Goal: Navigation & Orientation: Find specific page/section

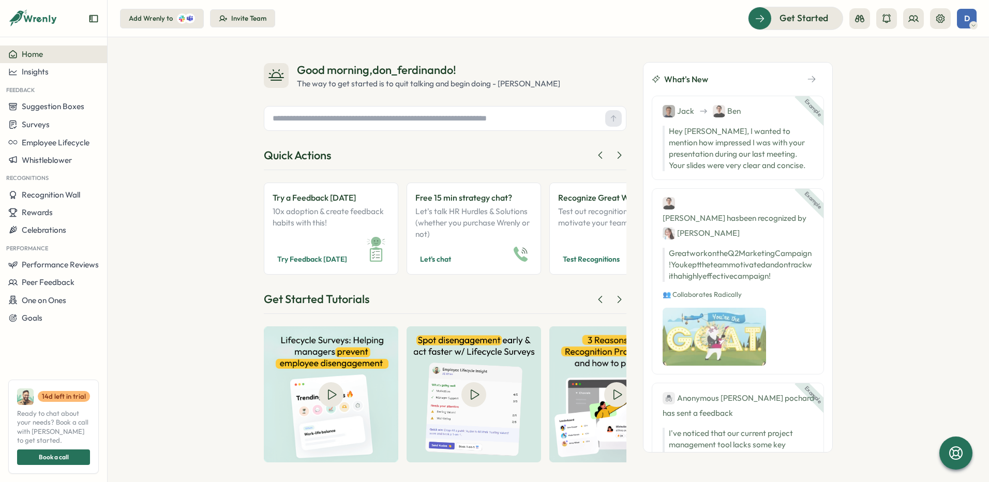
scroll to position [5, 0]
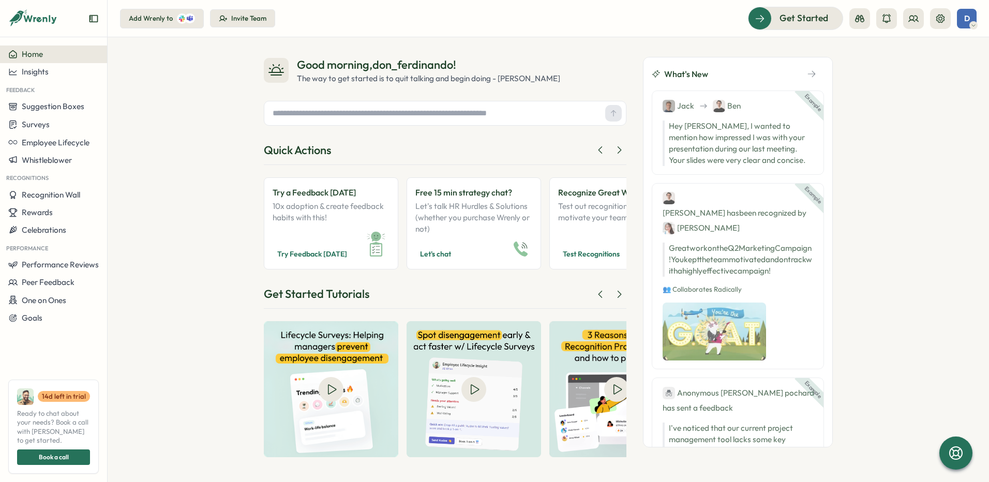
type input "********"
click at [425, 115] on input "text" at bounding box center [435, 114] width 333 height 16
click at [401, 116] on input "text" at bounding box center [435, 114] width 333 height 16
click at [343, 116] on input "text" at bounding box center [435, 114] width 333 height 16
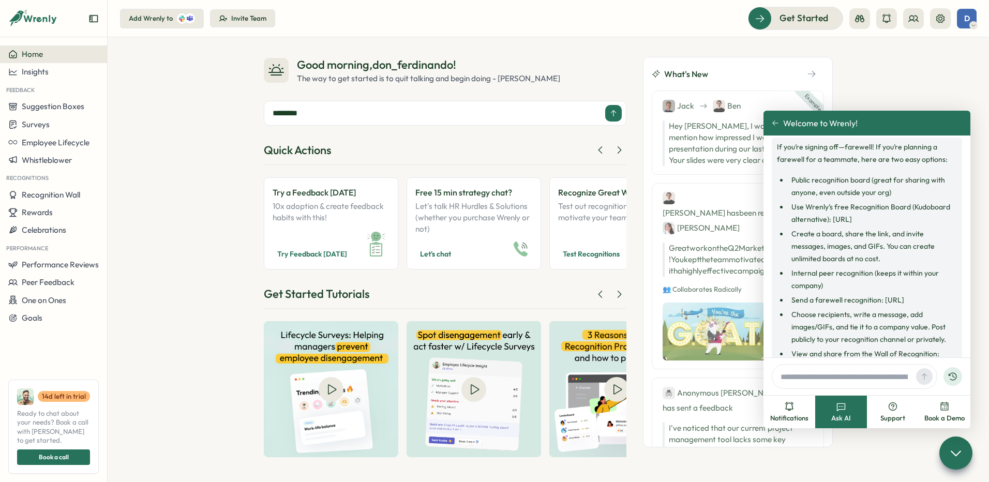
scroll to position [567, 0]
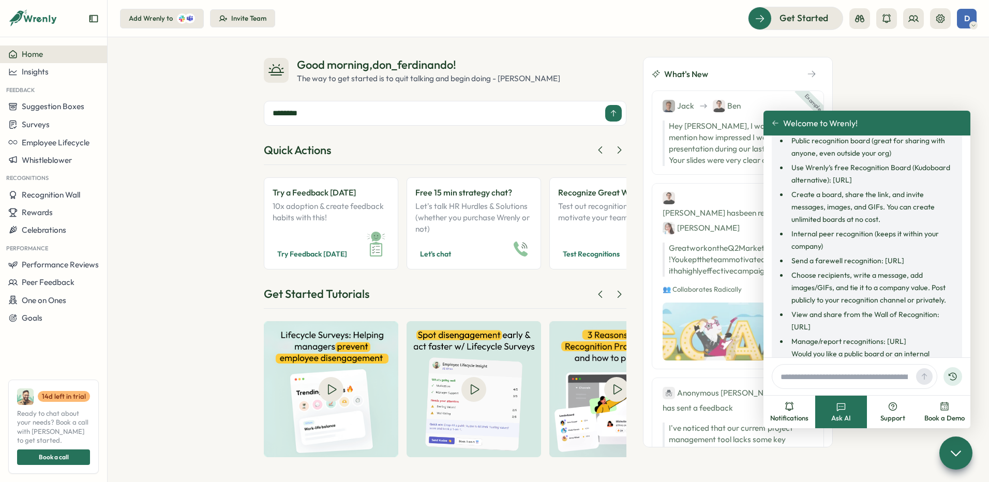
type input "********"
click at [796, 378] on input "text" at bounding box center [845, 377] width 136 height 16
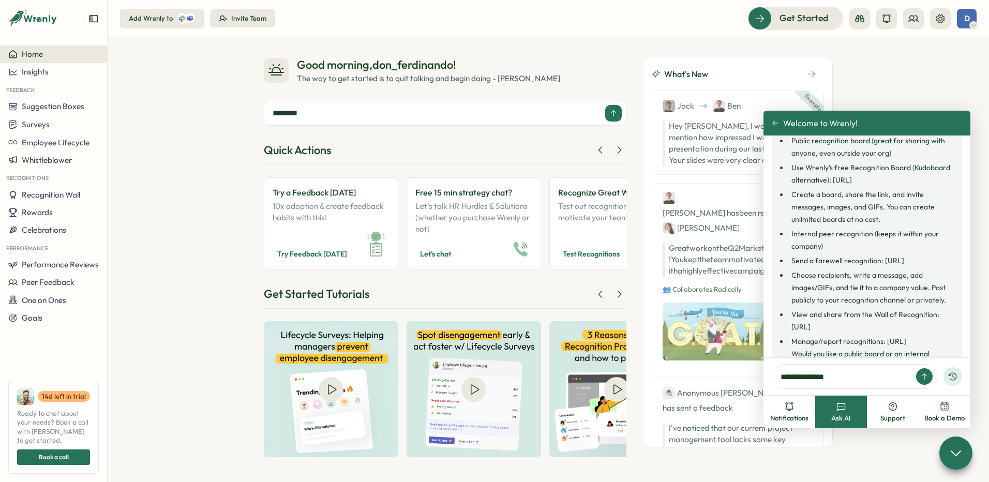
paste input "*********"
type input "**********"
click at [925, 375] on icon at bounding box center [924, 377] width 5 height 6
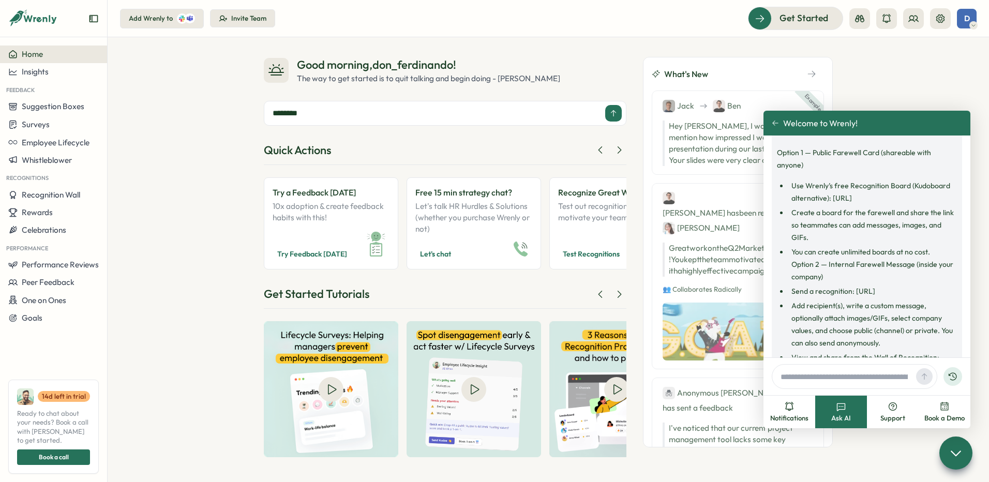
scroll to position [889, 0]
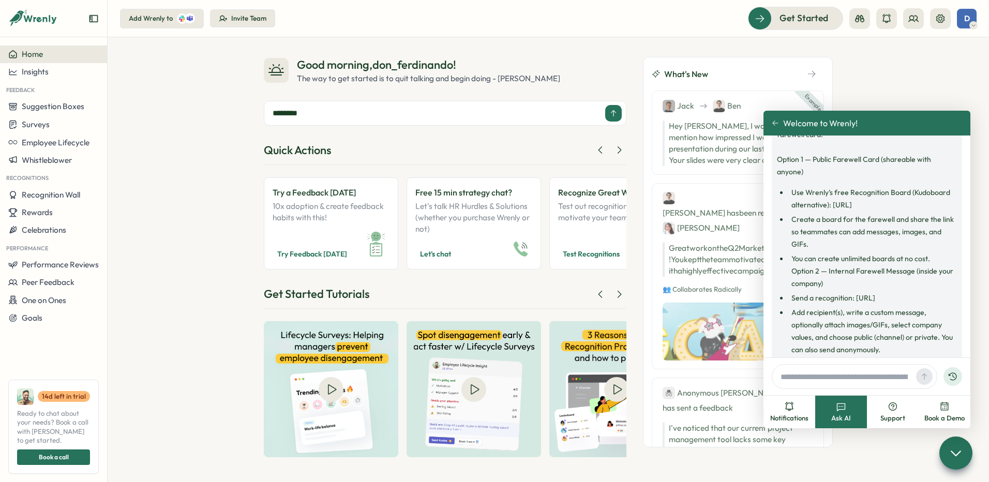
drag, startPoint x: 834, startPoint y: 254, endPoint x: 884, endPoint y: 267, distance: 52.5
click at [884, 211] on li "Use Wrenly’s free Recognition Board (Kudoboard alternative): https://www.wrenly…" at bounding box center [873, 198] width 169 height 25
copy li "https://www.wrenly.ai/wrenly-is-kudoboard-free-alternative"
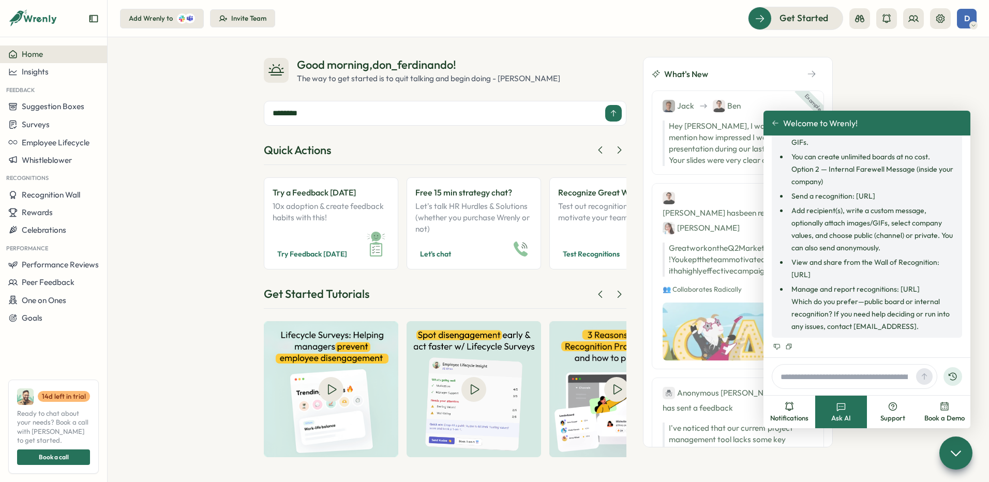
scroll to position [1078, 0]
drag, startPoint x: 793, startPoint y: 264, endPoint x: 925, endPoint y: 264, distance: 131.9
click at [925, 264] on li "View and share from the Wall of Recognition: https://app.wrenly.ai/wall-of-reco…" at bounding box center [873, 268] width 169 height 25
copy li "https://app.wrenly.ai/wall-of-recognition"
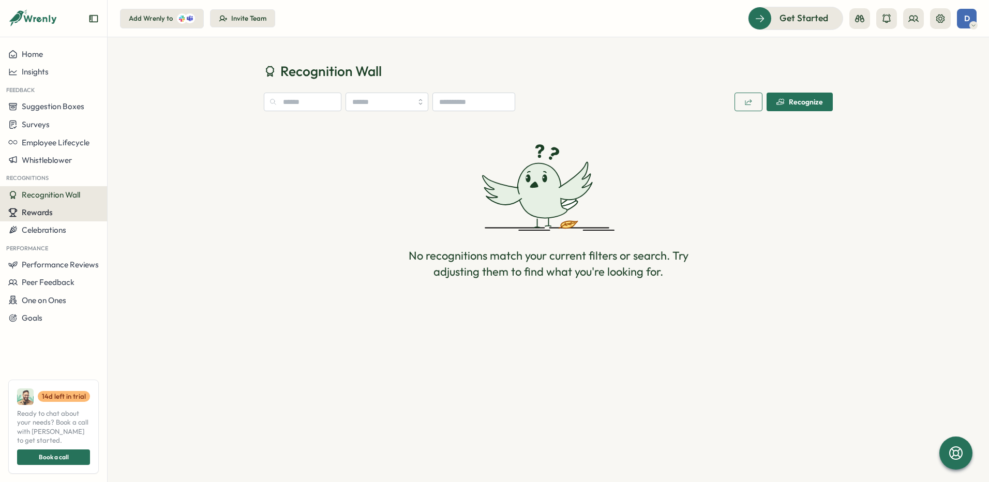
click at [36, 214] on span "Rewards" at bounding box center [37, 212] width 31 height 10
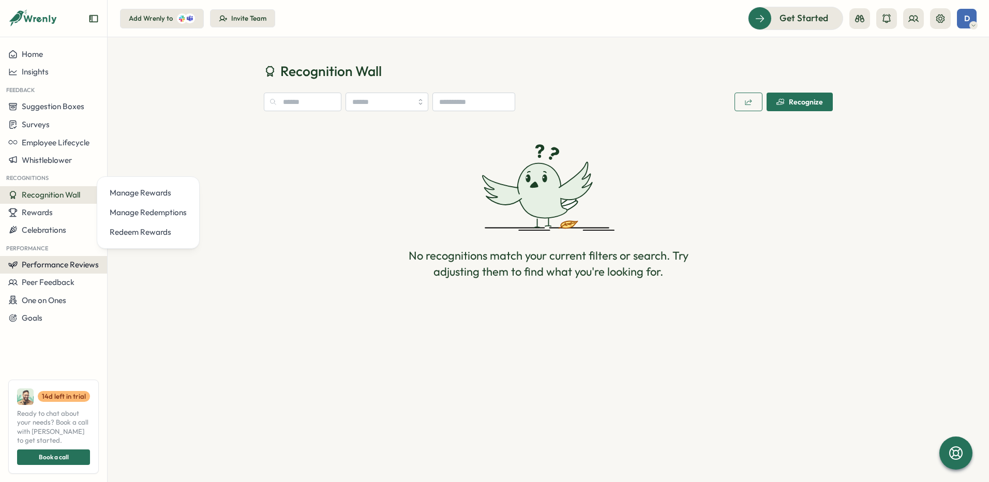
click at [56, 265] on span "Performance Reviews" at bounding box center [60, 265] width 77 height 10
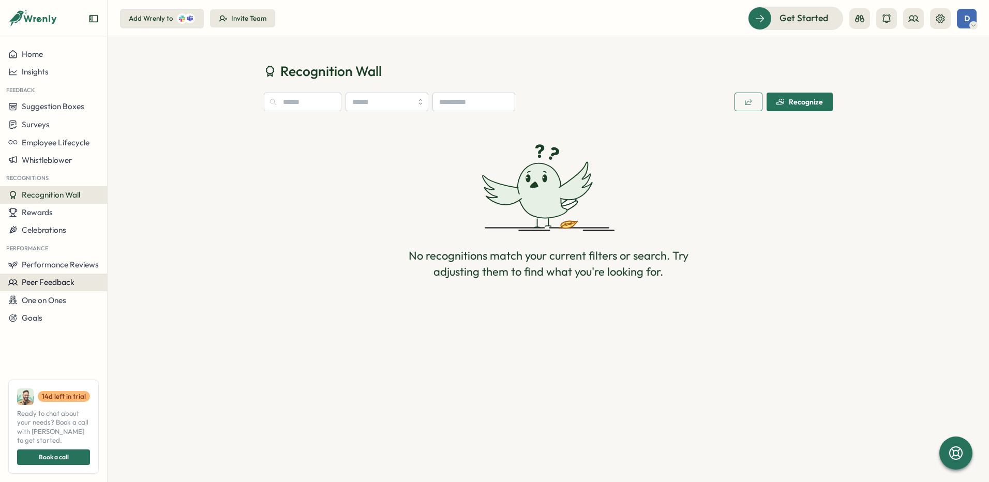
click at [51, 279] on span "Peer Feedback" at bounding box center [48, 282] width 53 height 10
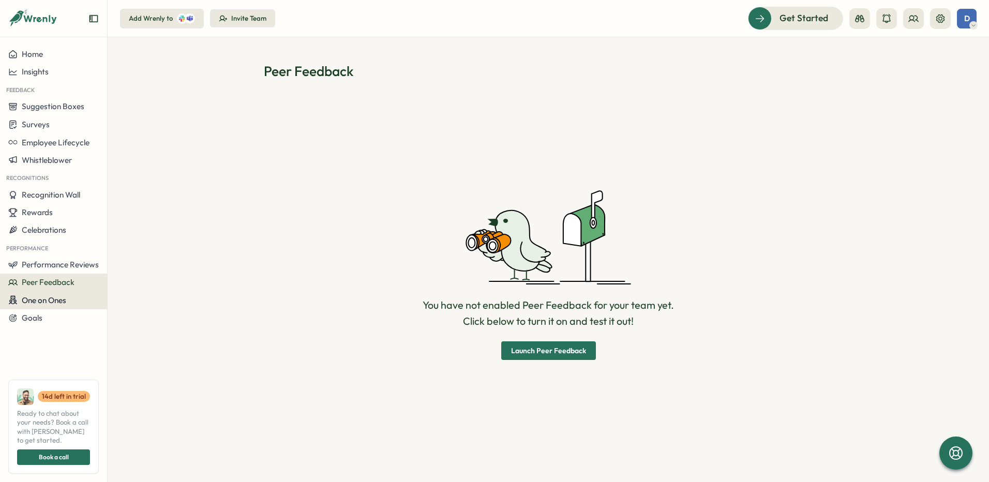
click at [45, 294] on button "One on Ones" at bounding box center [53, 300] width 107 height 18
